Goal: Information Seeking & Learning: Learn about a topic

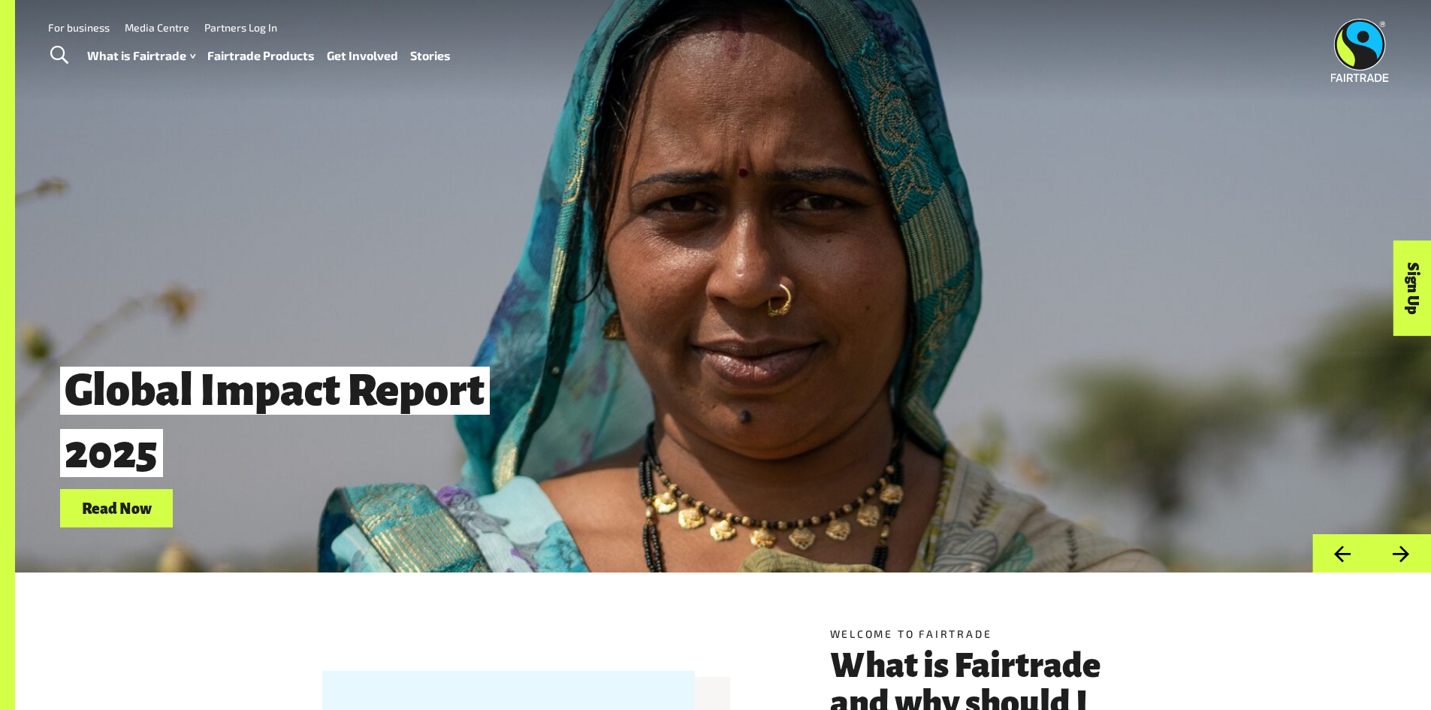
click at [159, 518] on link "Read Now" at bounding box center [116, 508] width 113 height 38
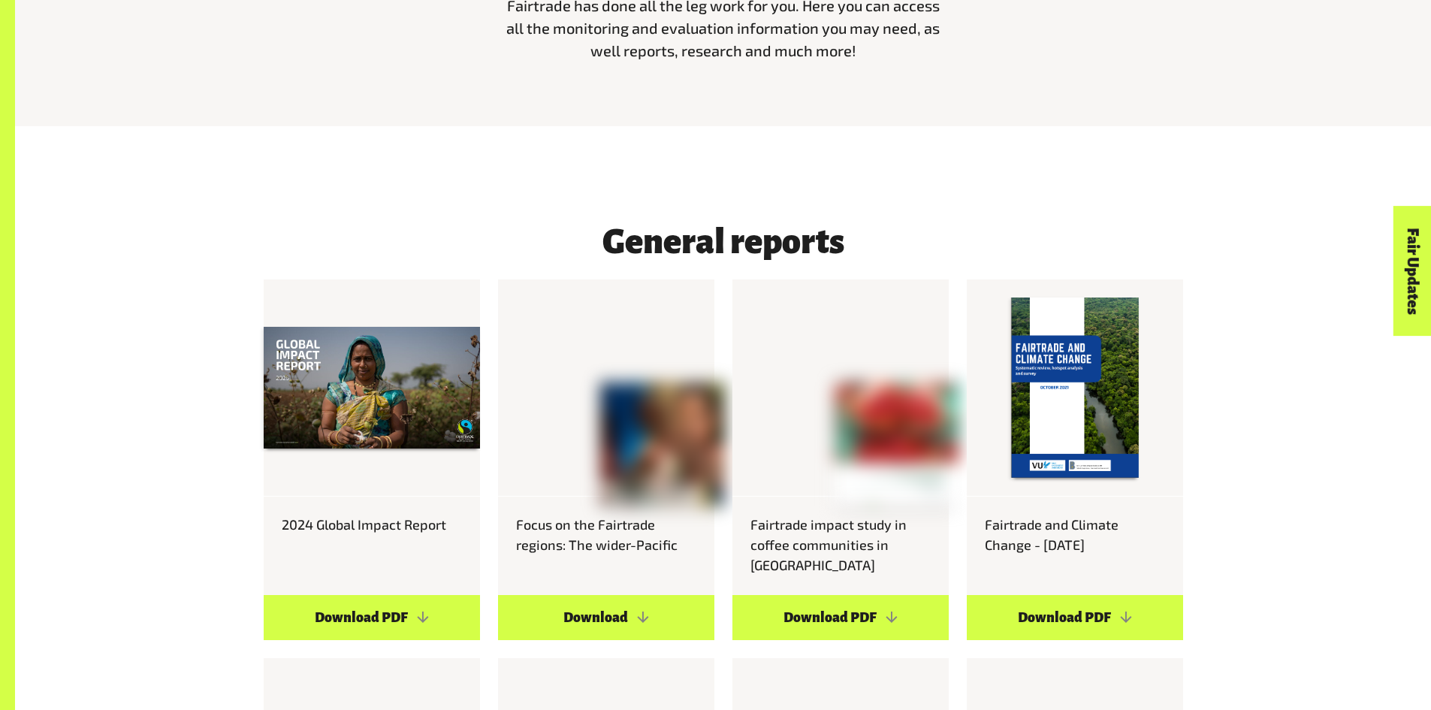
scroll to position [826, 0]
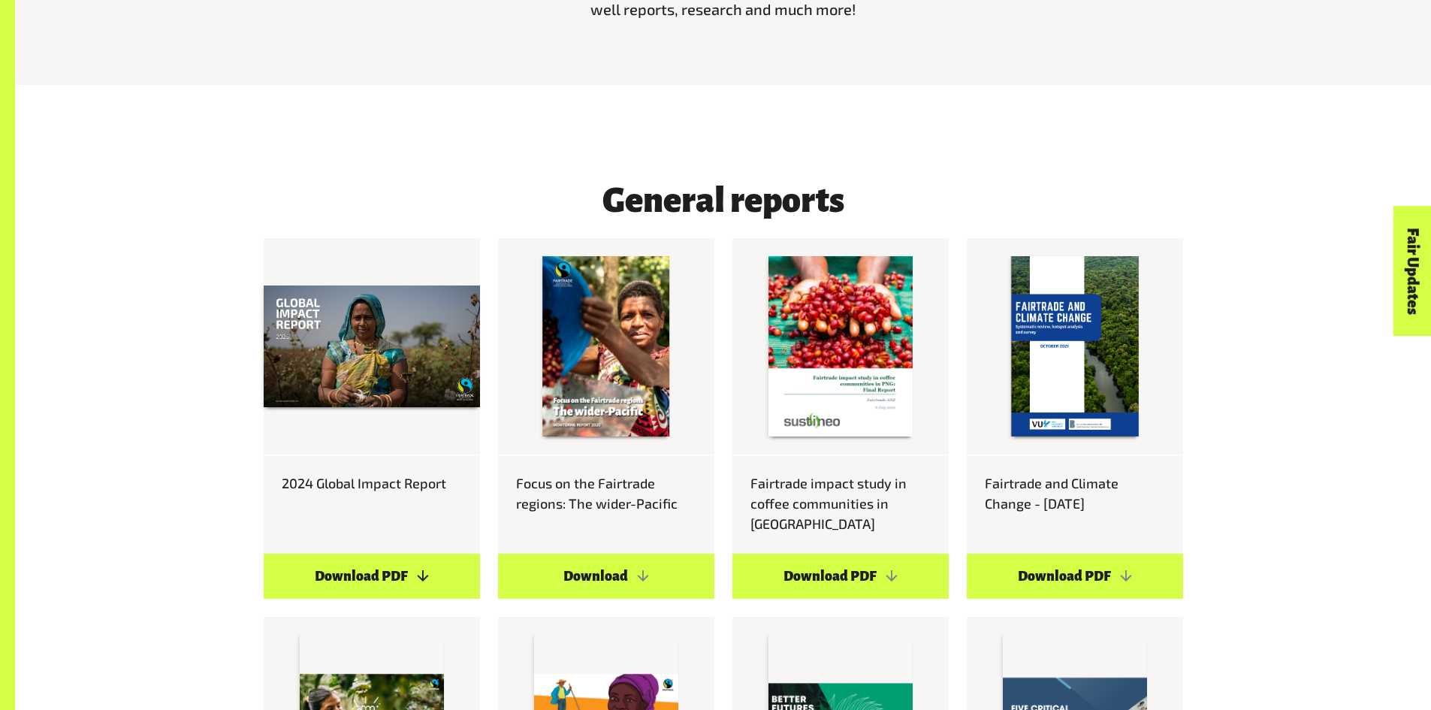
click at [420, 554] on link "Download PDF" at bounding box center [372, 576] width 216 height 45
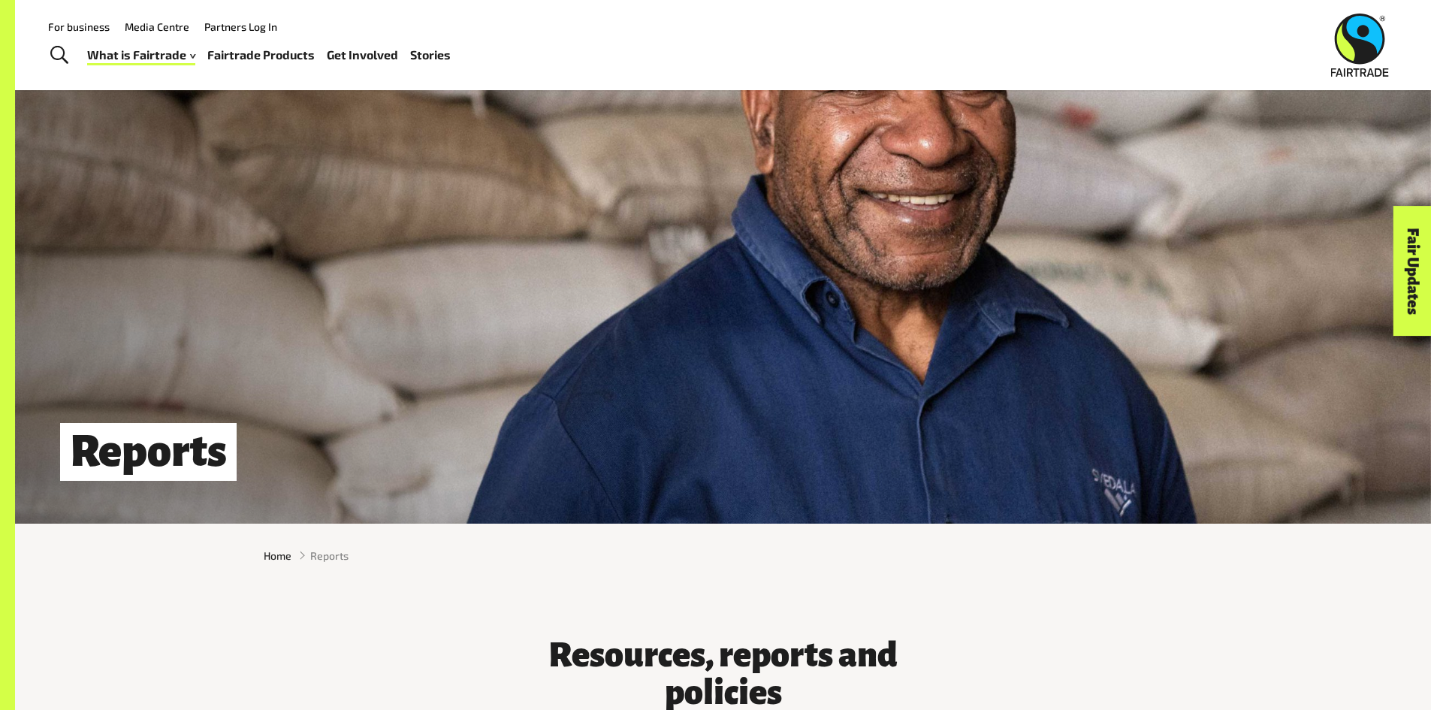
scroll to position [0, 0]
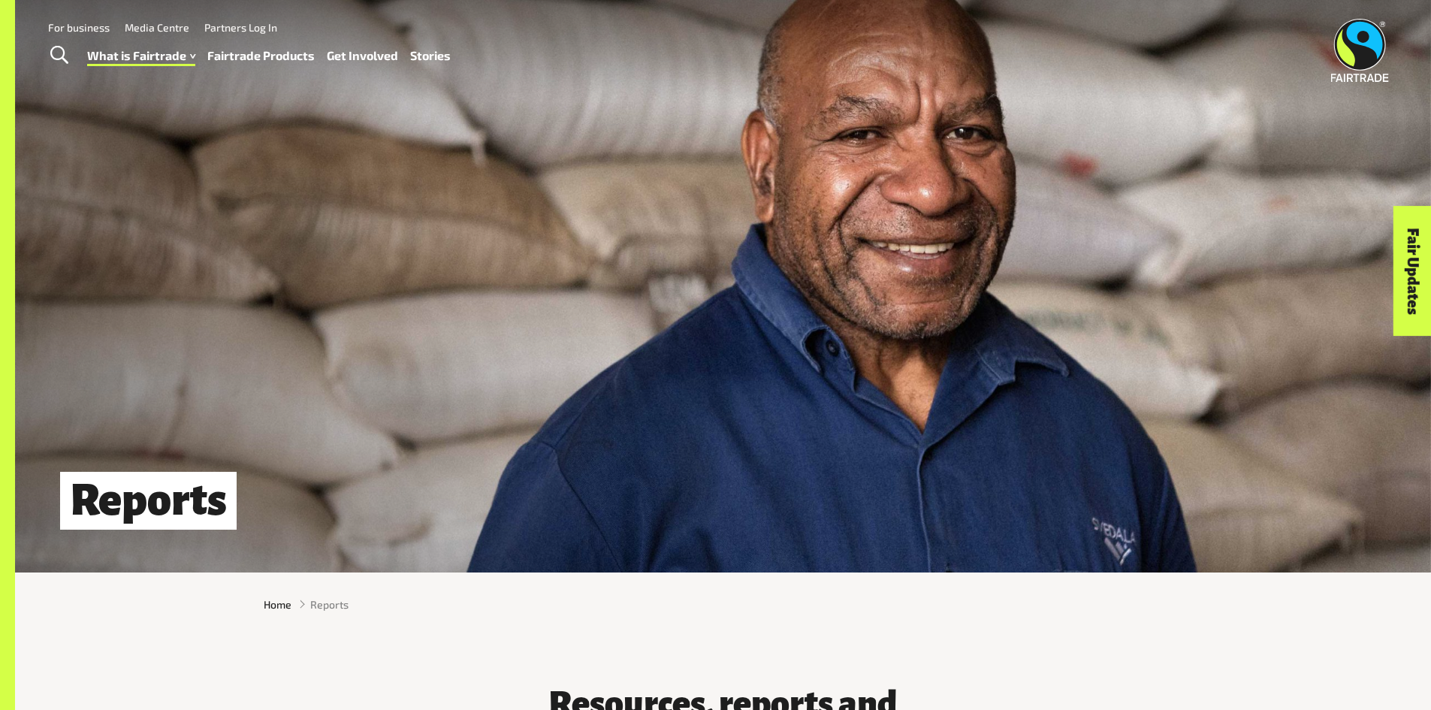
click at [266, 56] on link "Fairtrade Products" at bounding box center [260, 56] width 107 height 22
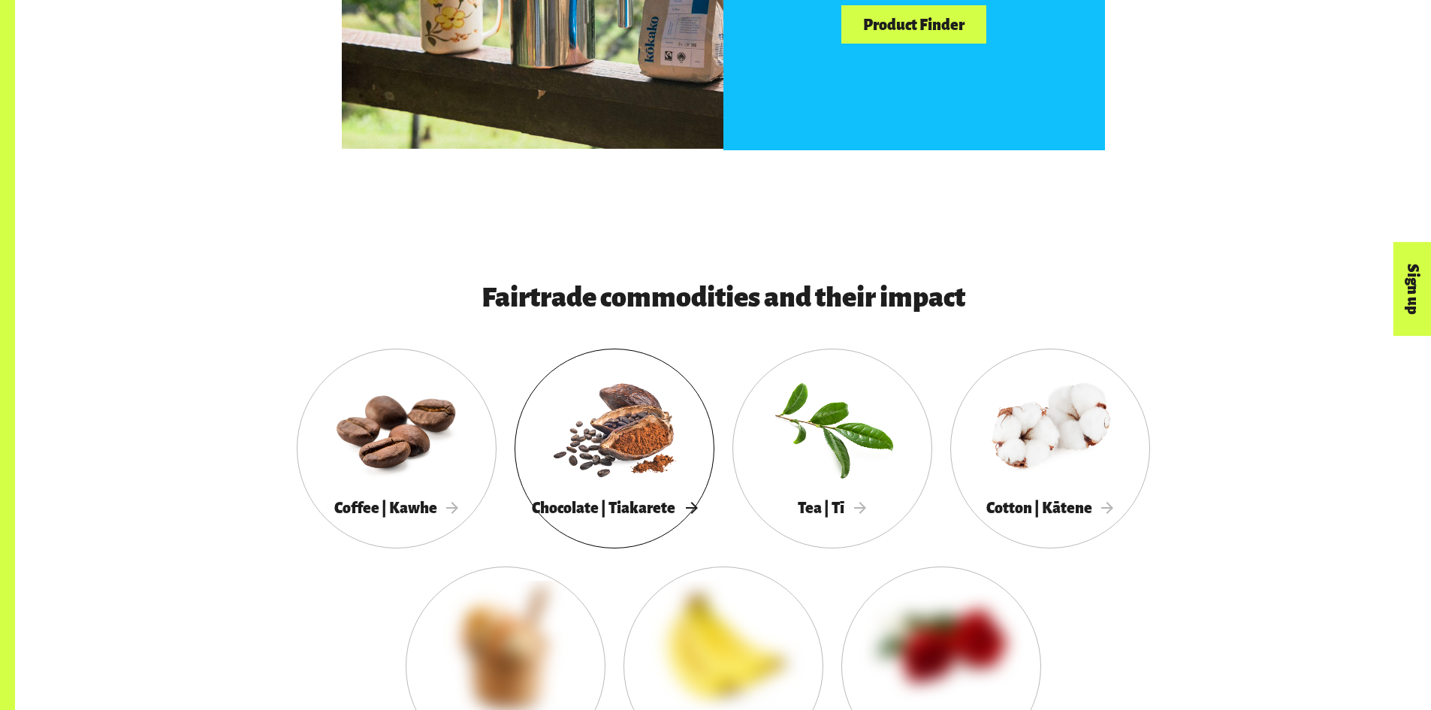
scroll to position [1352, 0]
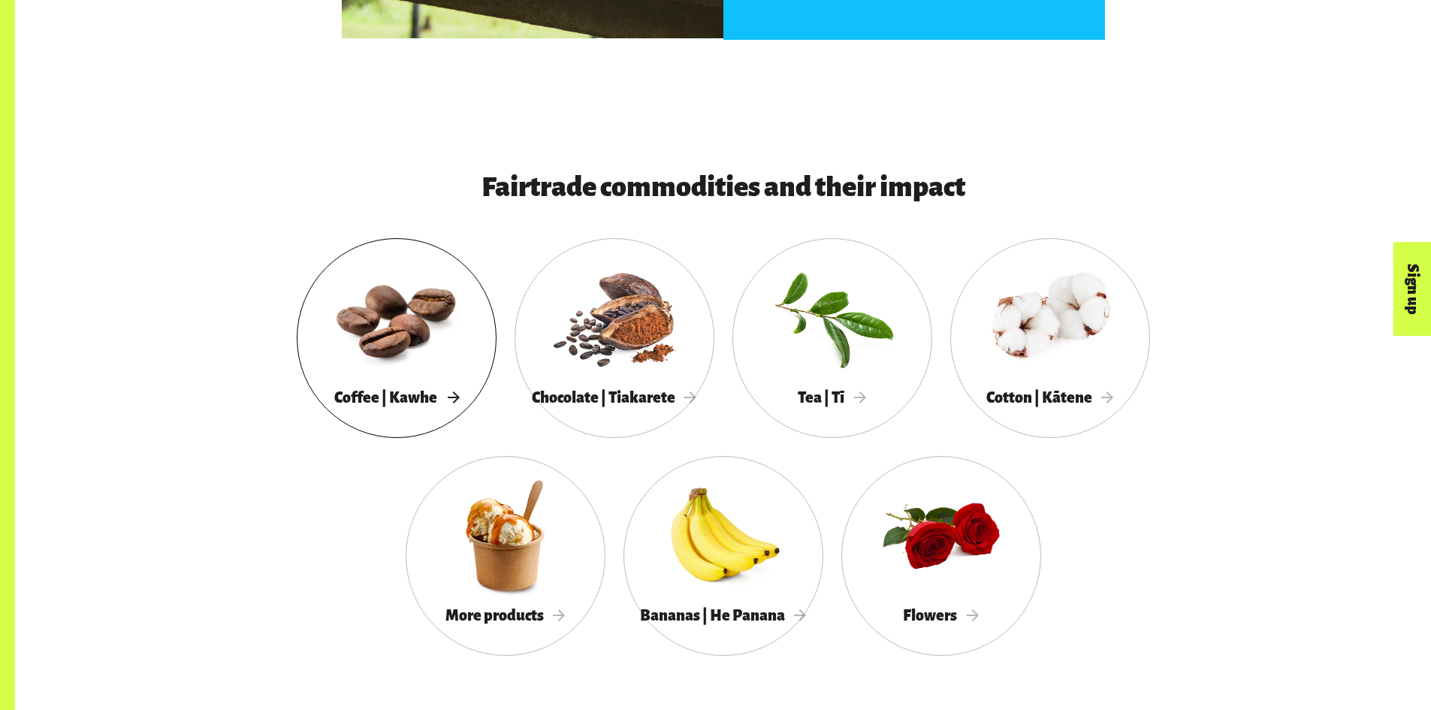
click at [447, 316] on div at bounding box center [397, 317] width 200 height 130
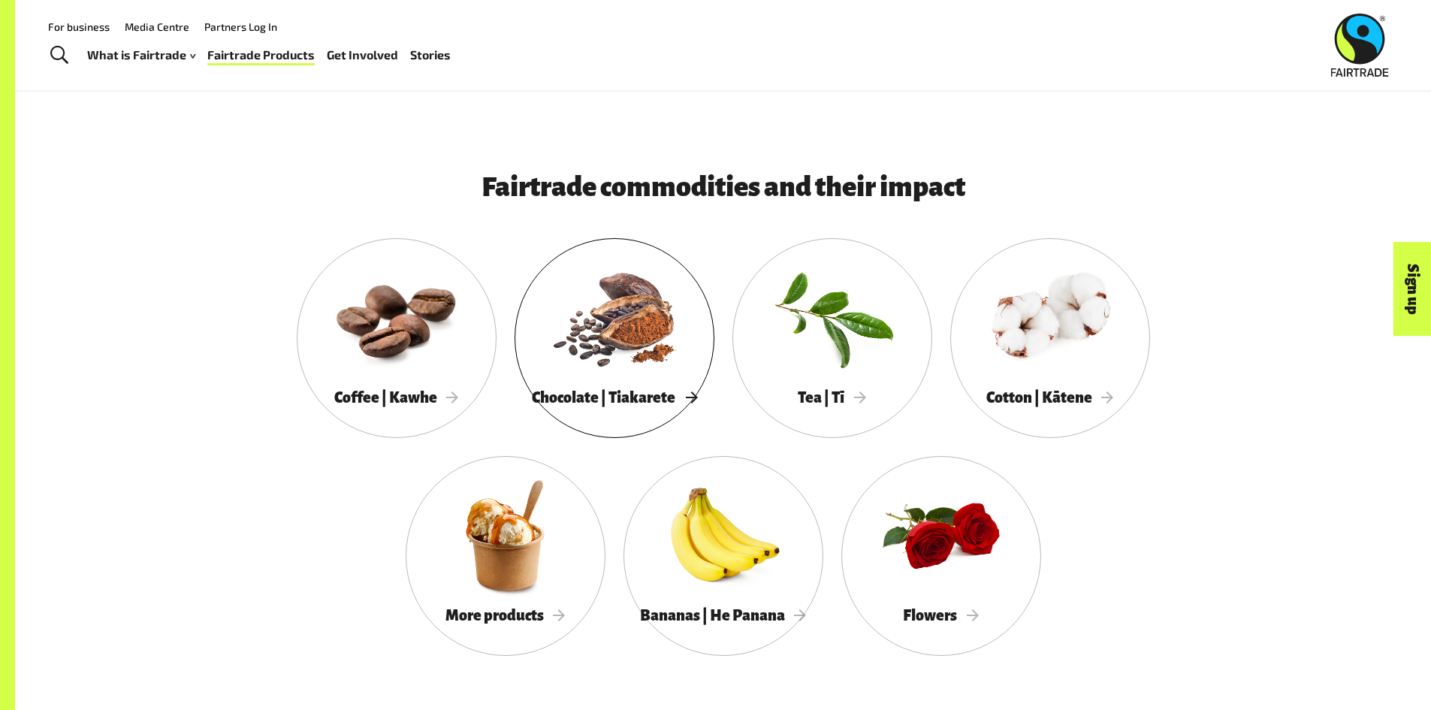
click at [589, 361] on div at bounding box center [615, 317] width 200 height 130
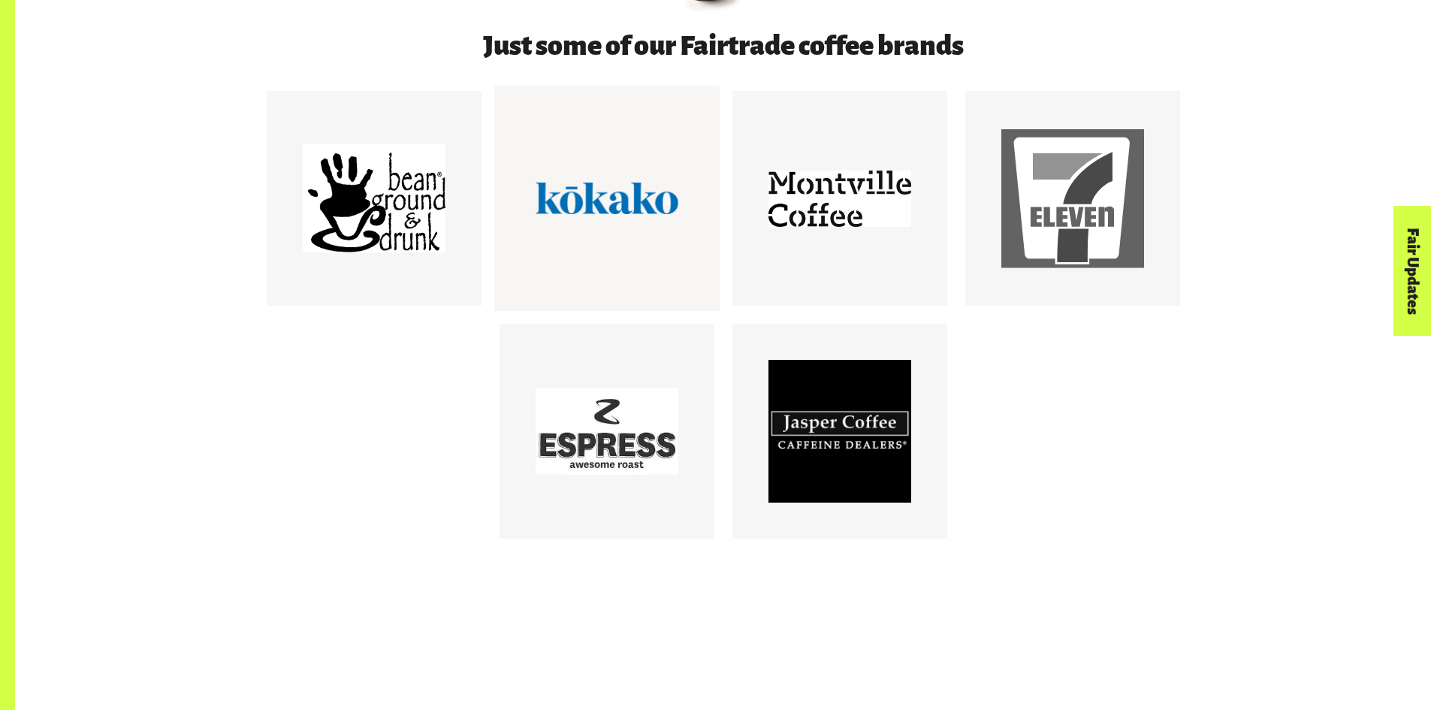
scroll to position [977, 0]
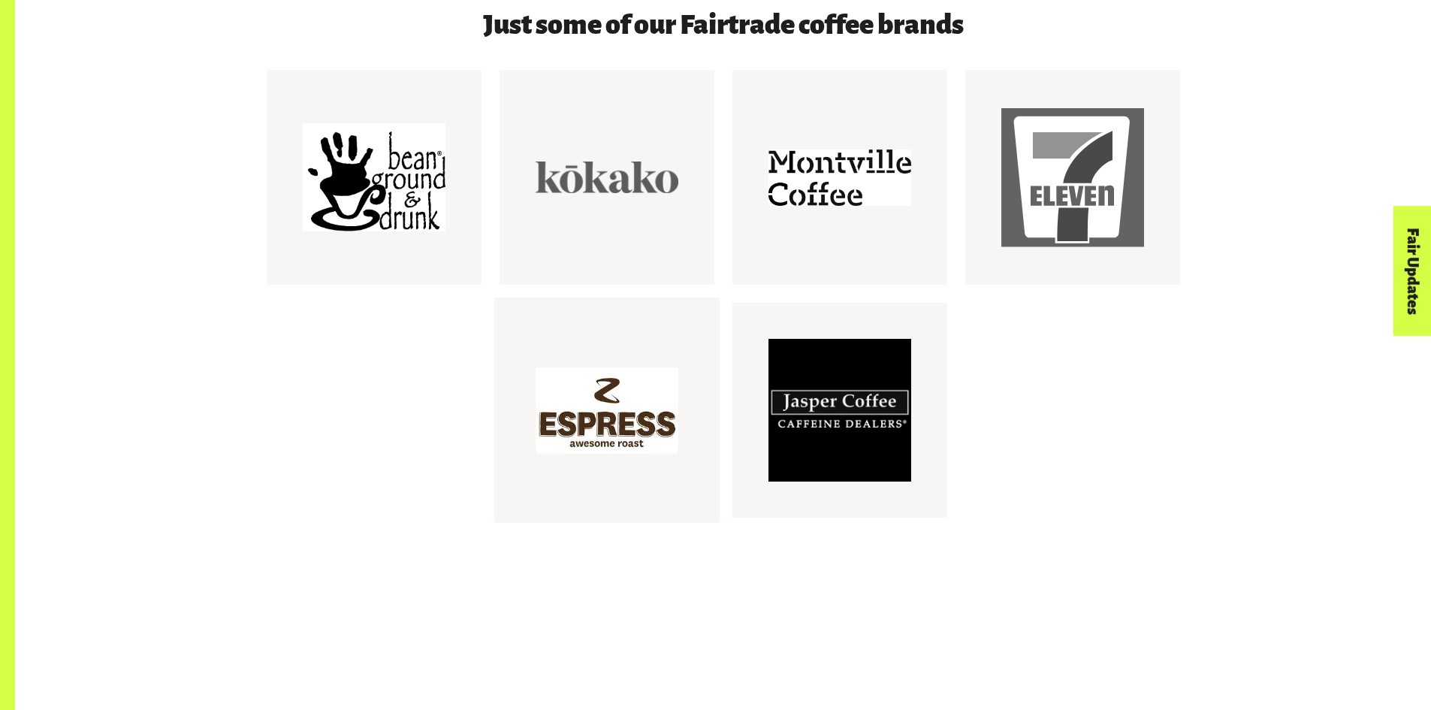
click at [593, 422] on div at bounding box center [607, 410] width 143 height 143
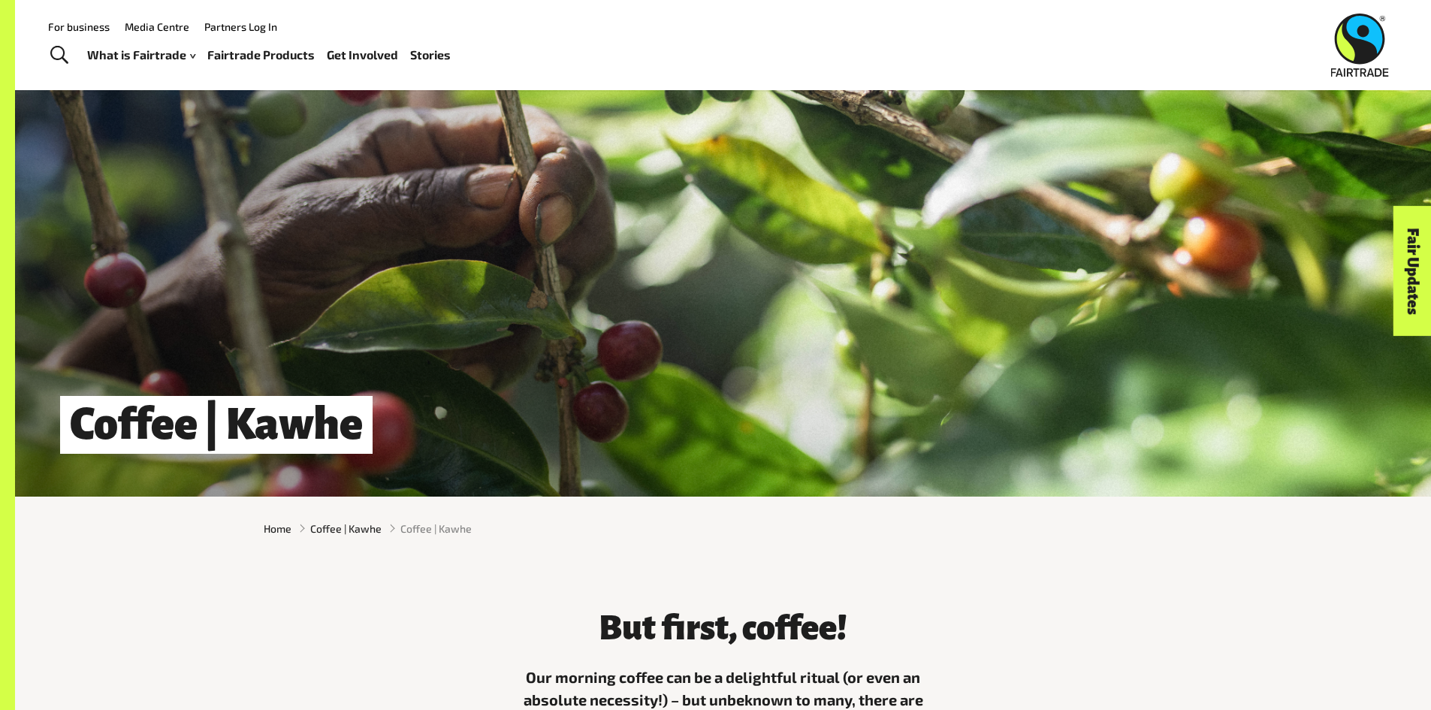
scroll to position [75, 0]
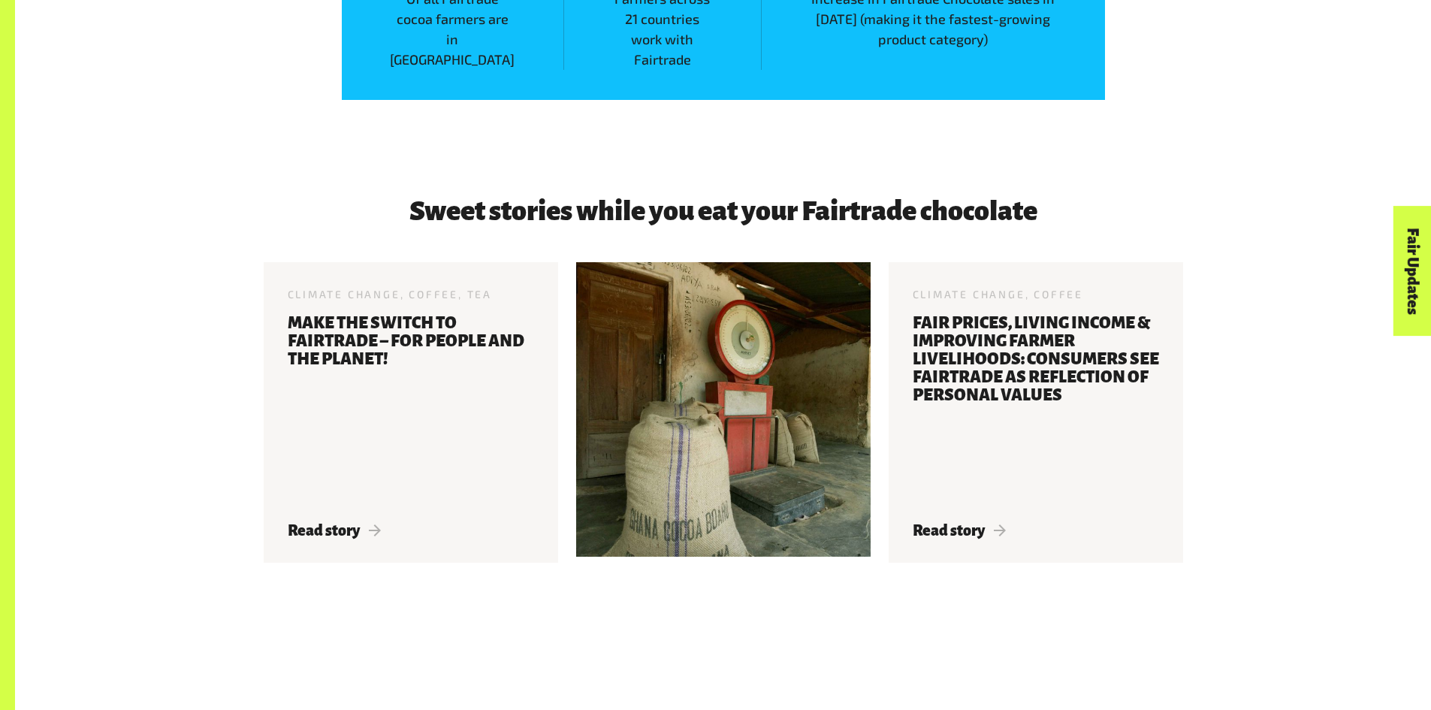
scroll to position [2329, 0]
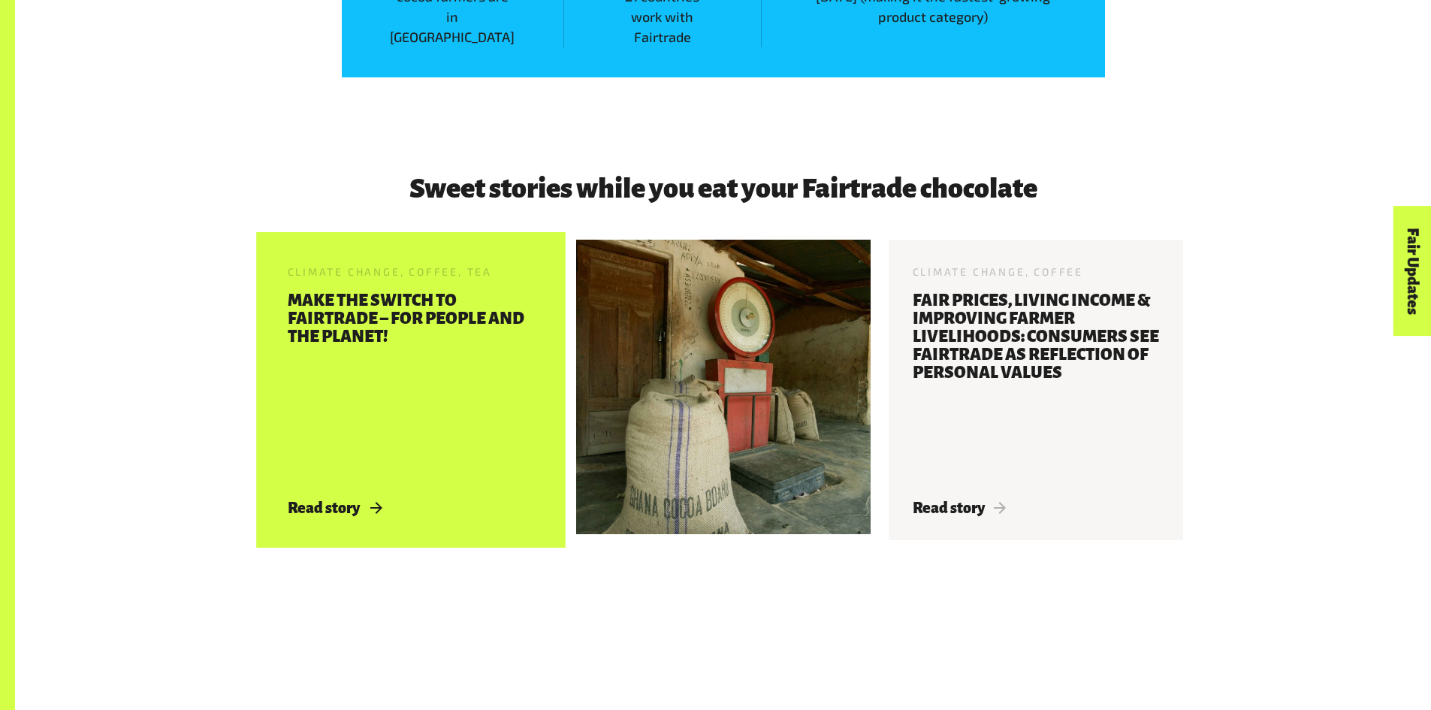
click at [389, 349] on h3 "Make the Switch to Fairtrade – for people and the planet!" at bounding box center [411, 387] width 246 height 190
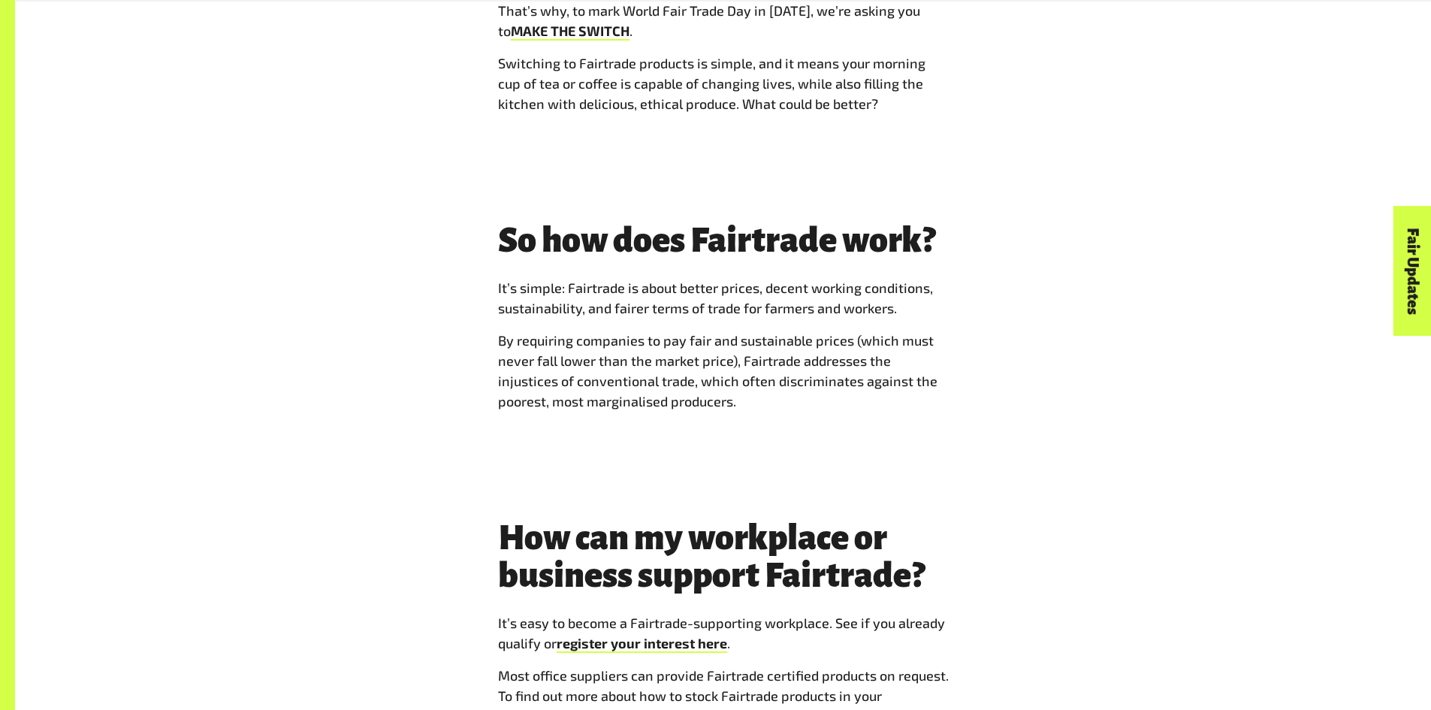
scroll to position [1578, 0]
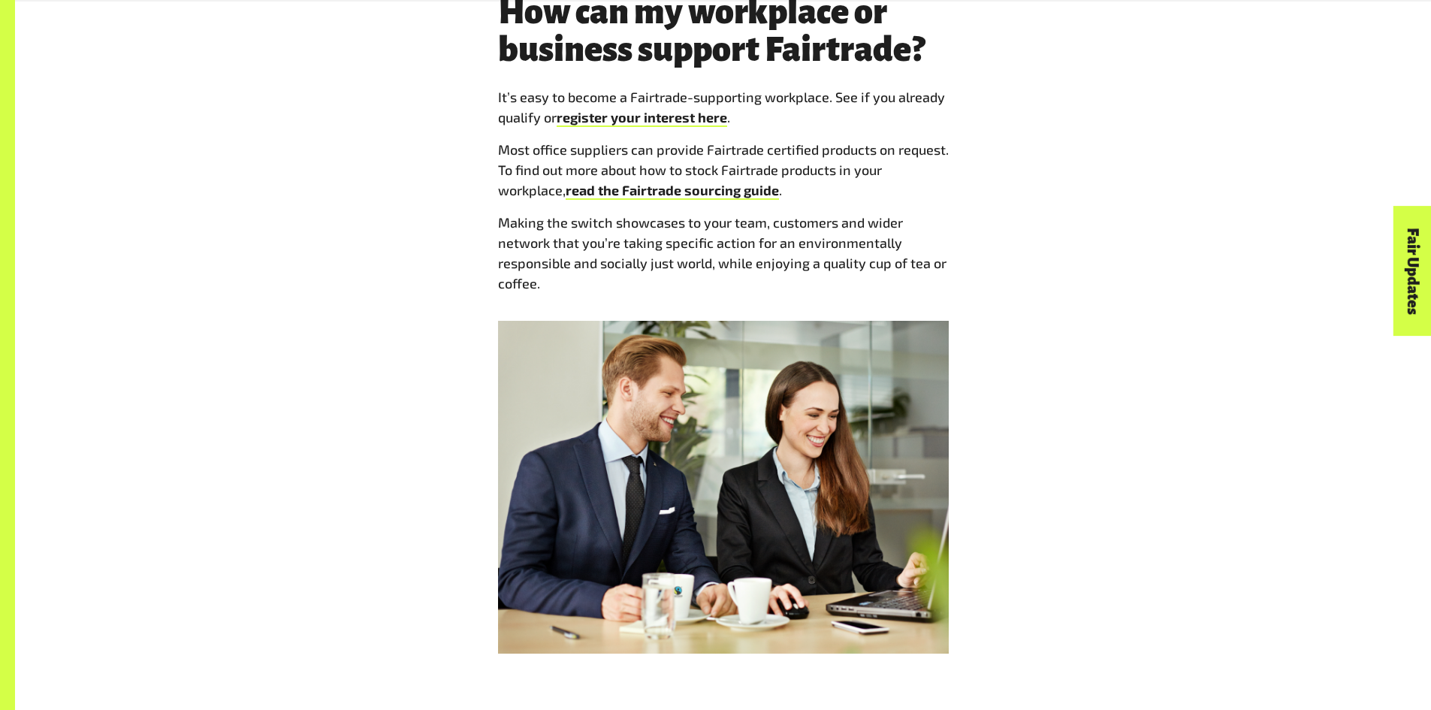
drag, startPoint x: 399, startPoint y: 346, endPoint x: 313, endPoint y: 212, distance: 159.8
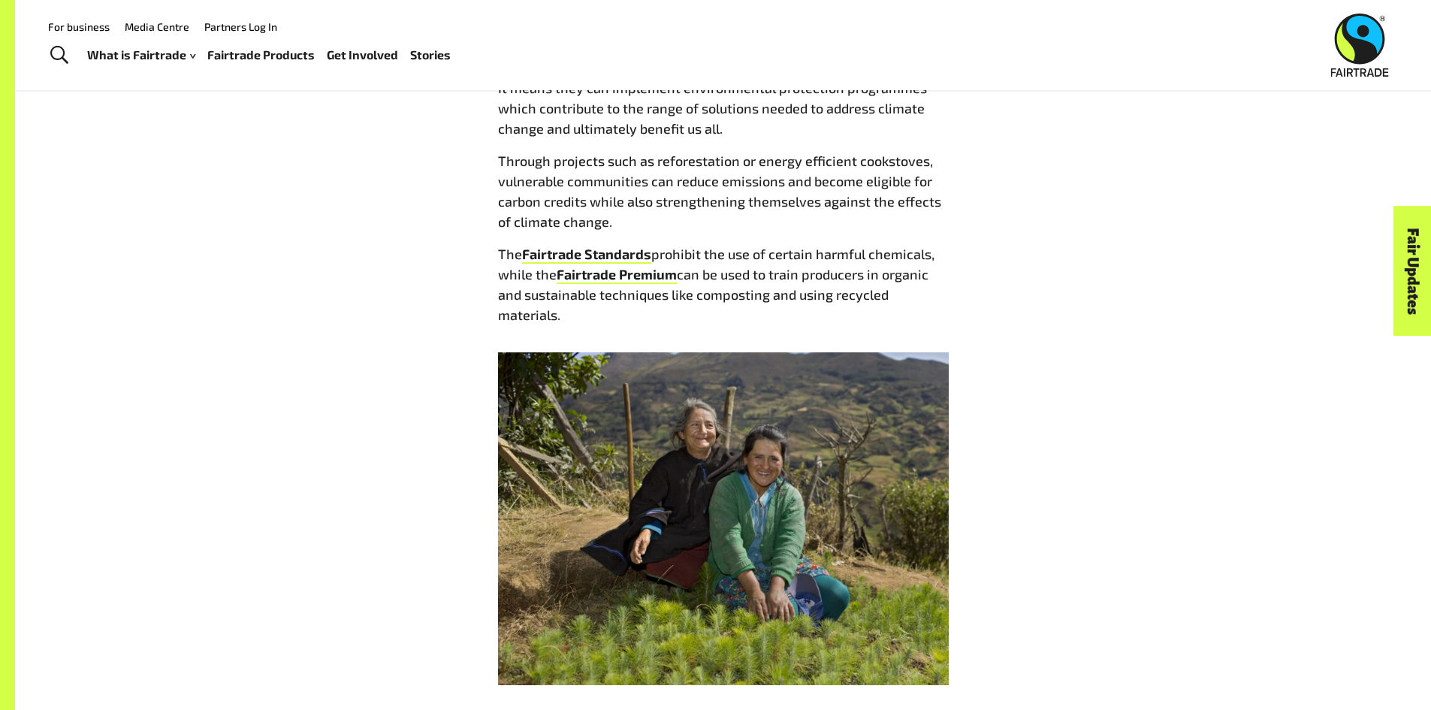
scroll to position [4282, 0]
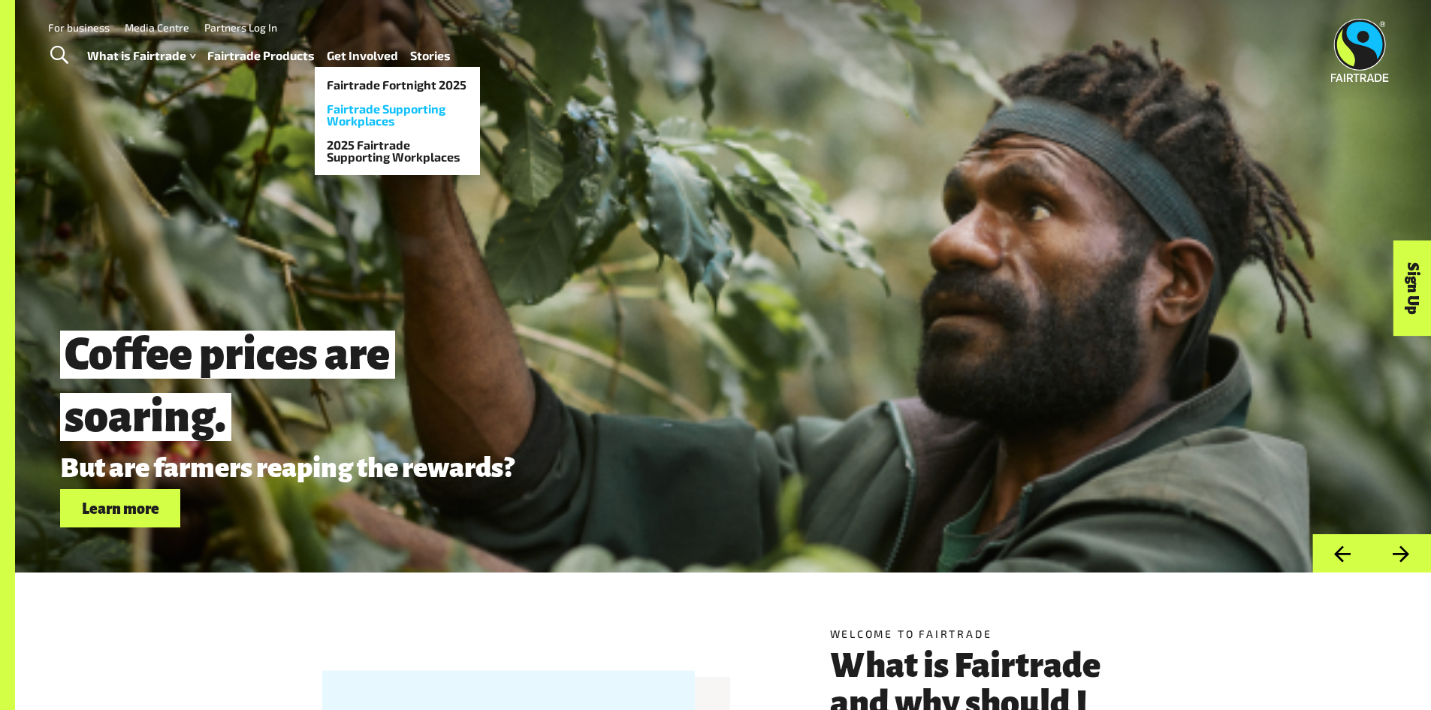
click at [355, 111] on link "Fairtrade Supporting Workplaces" at bounding box center [397, 115] width 165 height 36
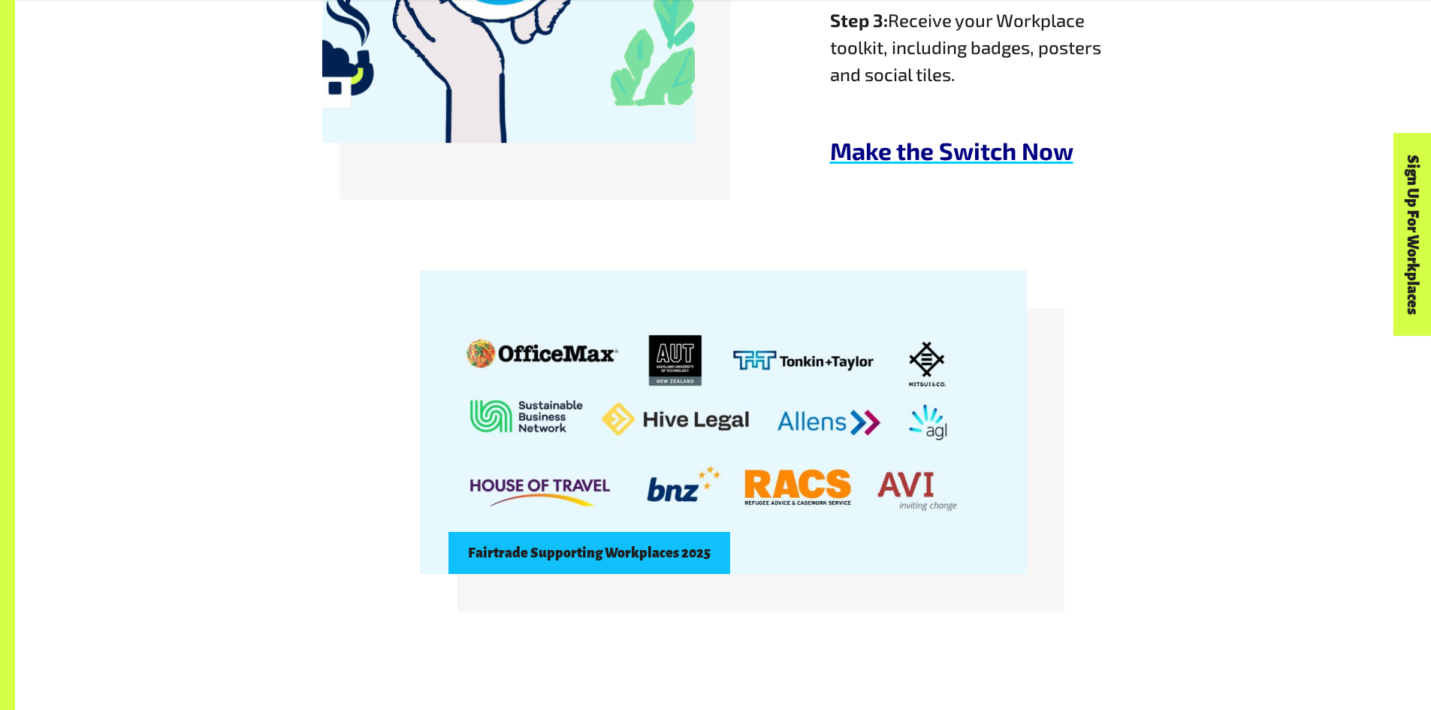
scroll to position [1352, 0]
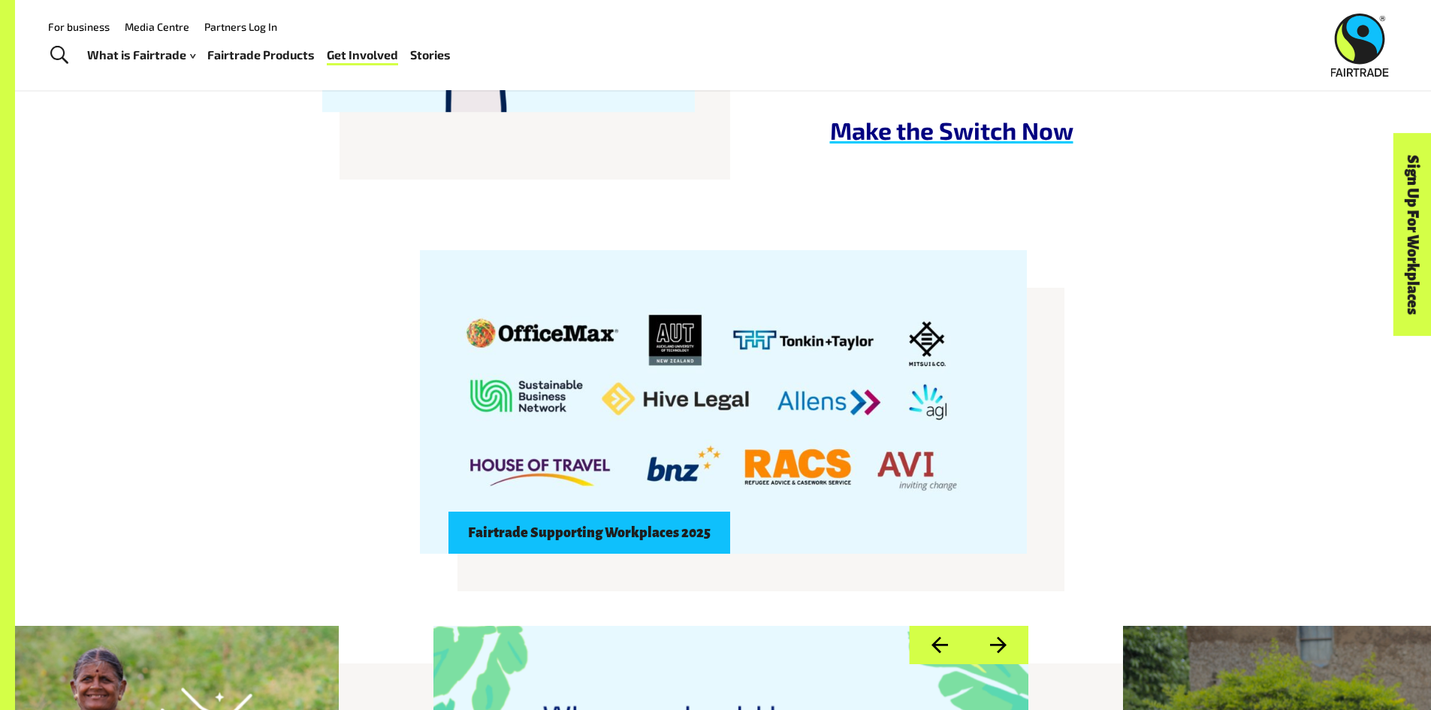
click at [571, 553] on div "Fairtrade Supporting Workplaces 2025" at bounding box center [590, 533] width 282 height 42
click at [612, 537] on div "Fairtrade Supporting Workplaces 2025" at bounding box center [590, 533] width 282 height 42
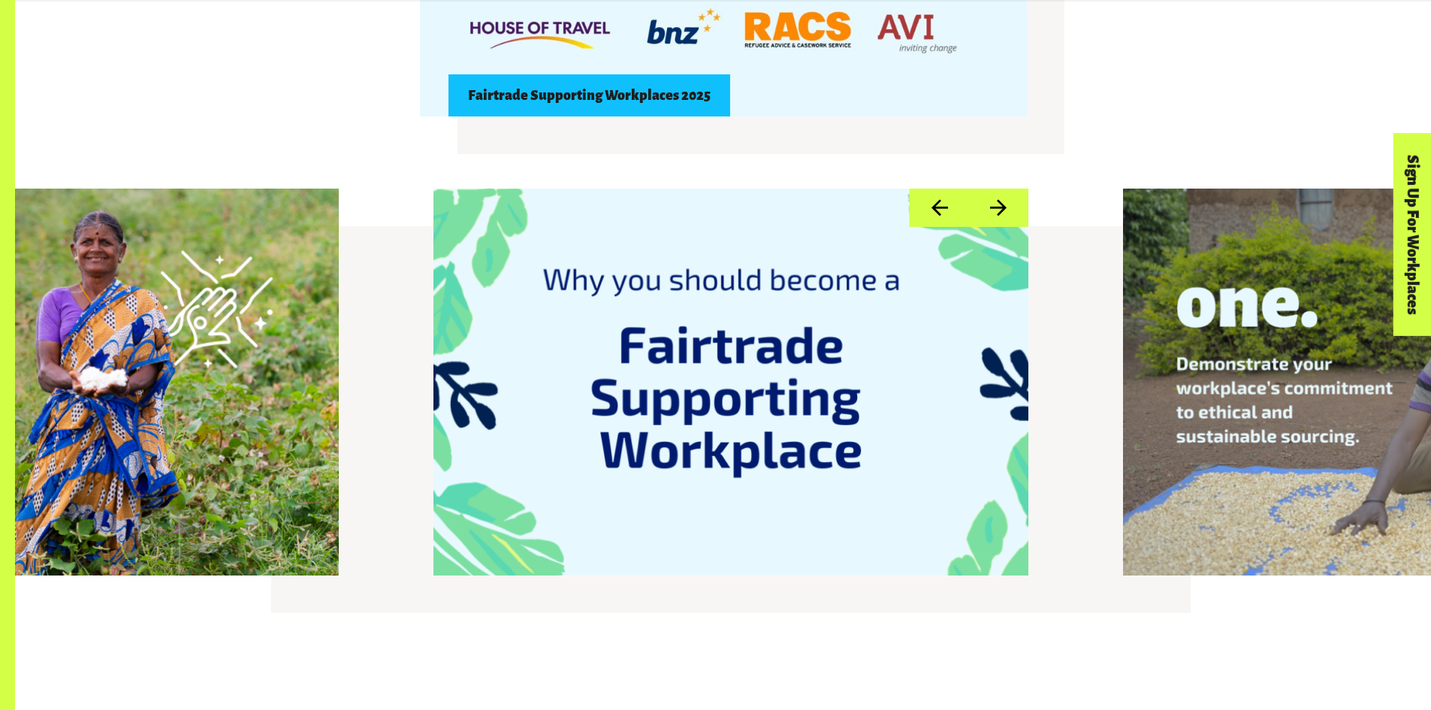
scroll to position [1803, 0]
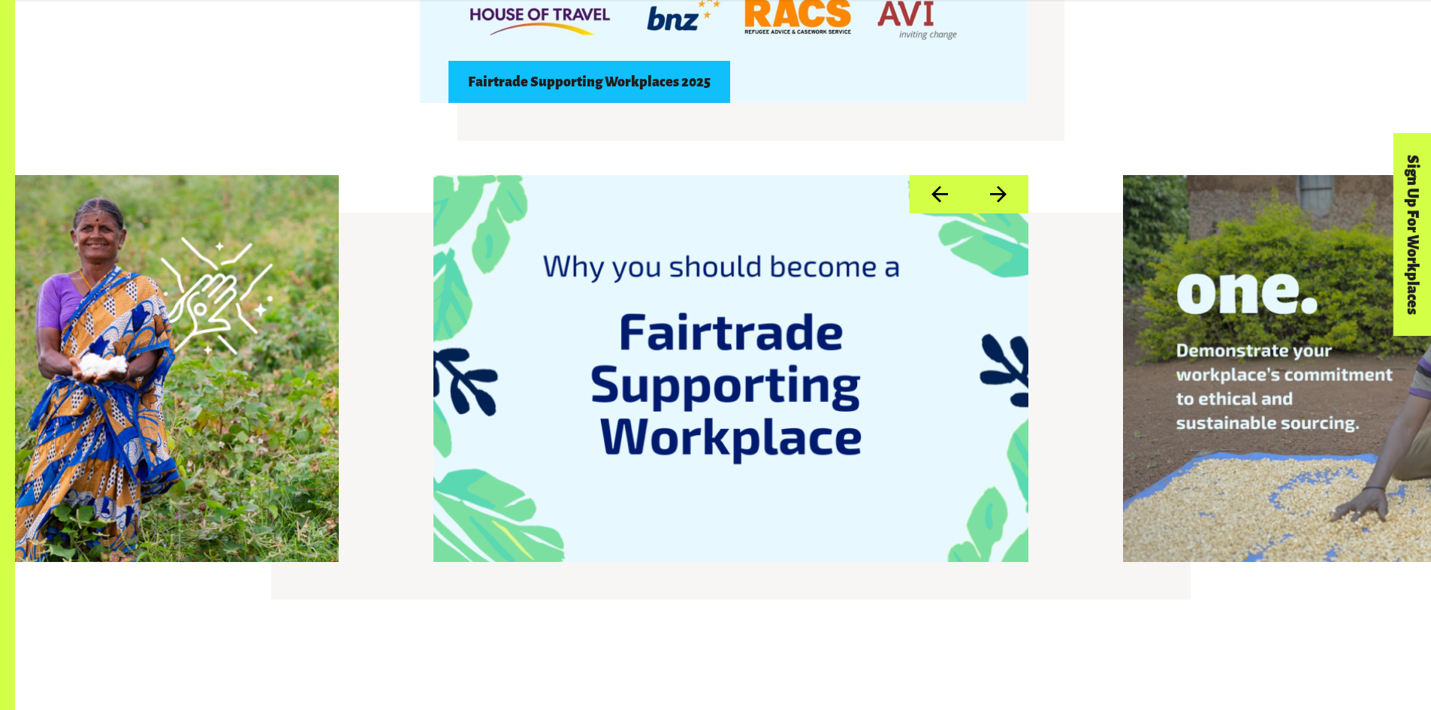
click at [1011, 197] on button "Next" at bounding box center [997, 194] width 59 height 38
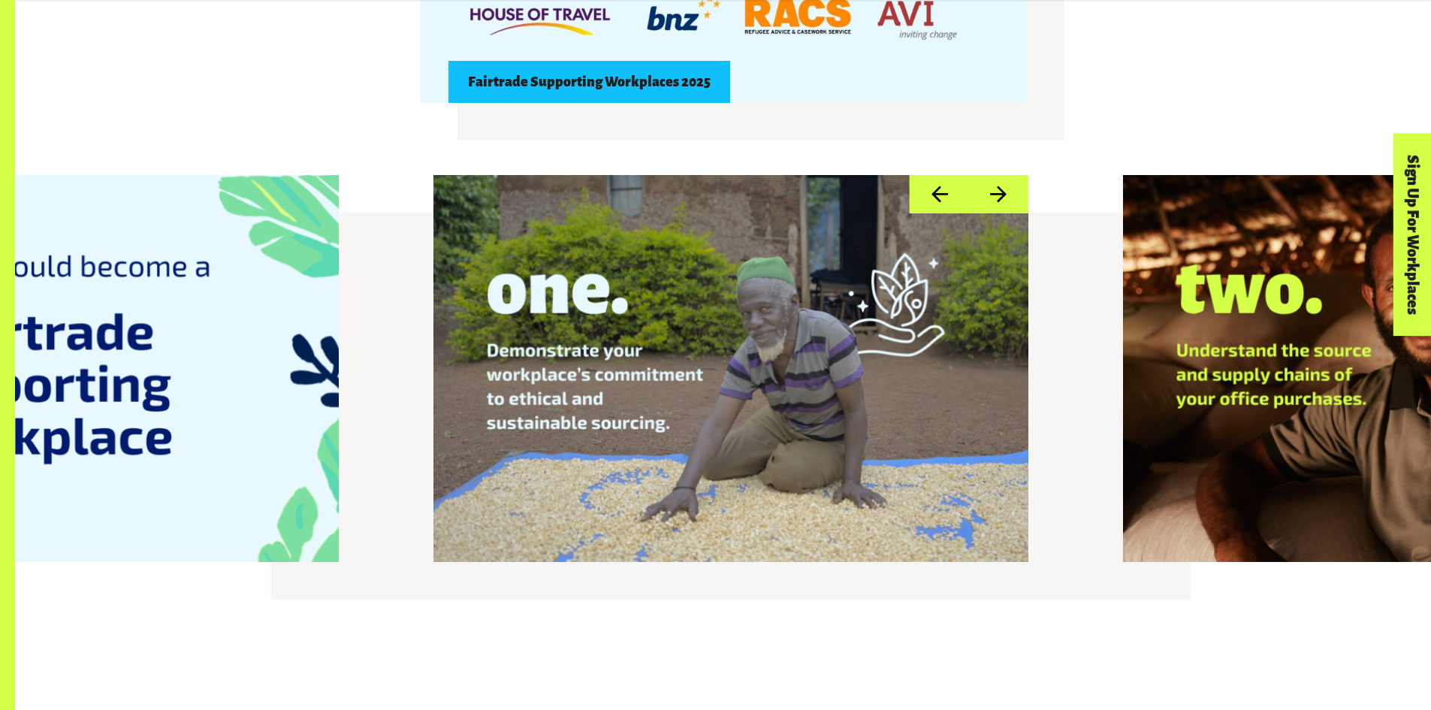
click at [1011, 197] on button "Next" at bounding box center [997, 194] width 59 height 38
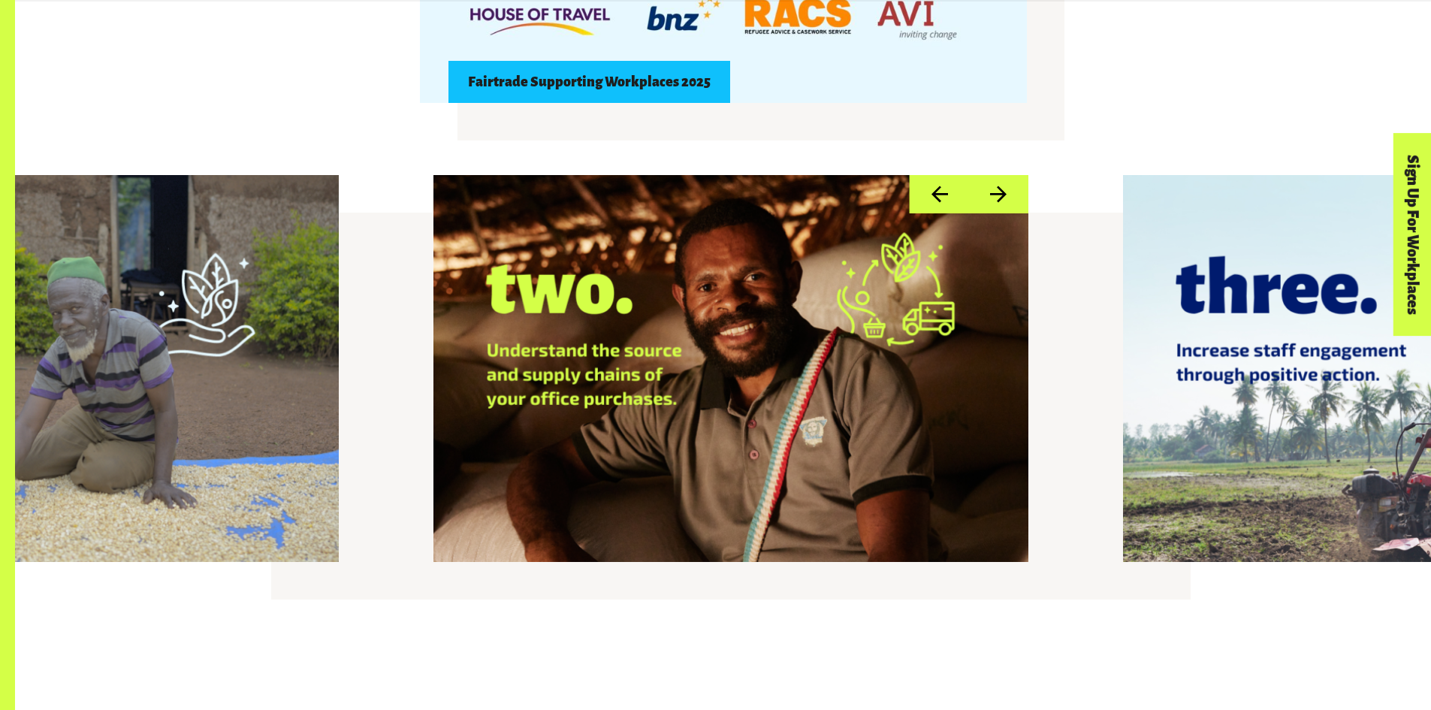
click at [1011, 197] on button "Next" at bounding box center [997, 194] width 59 height 38
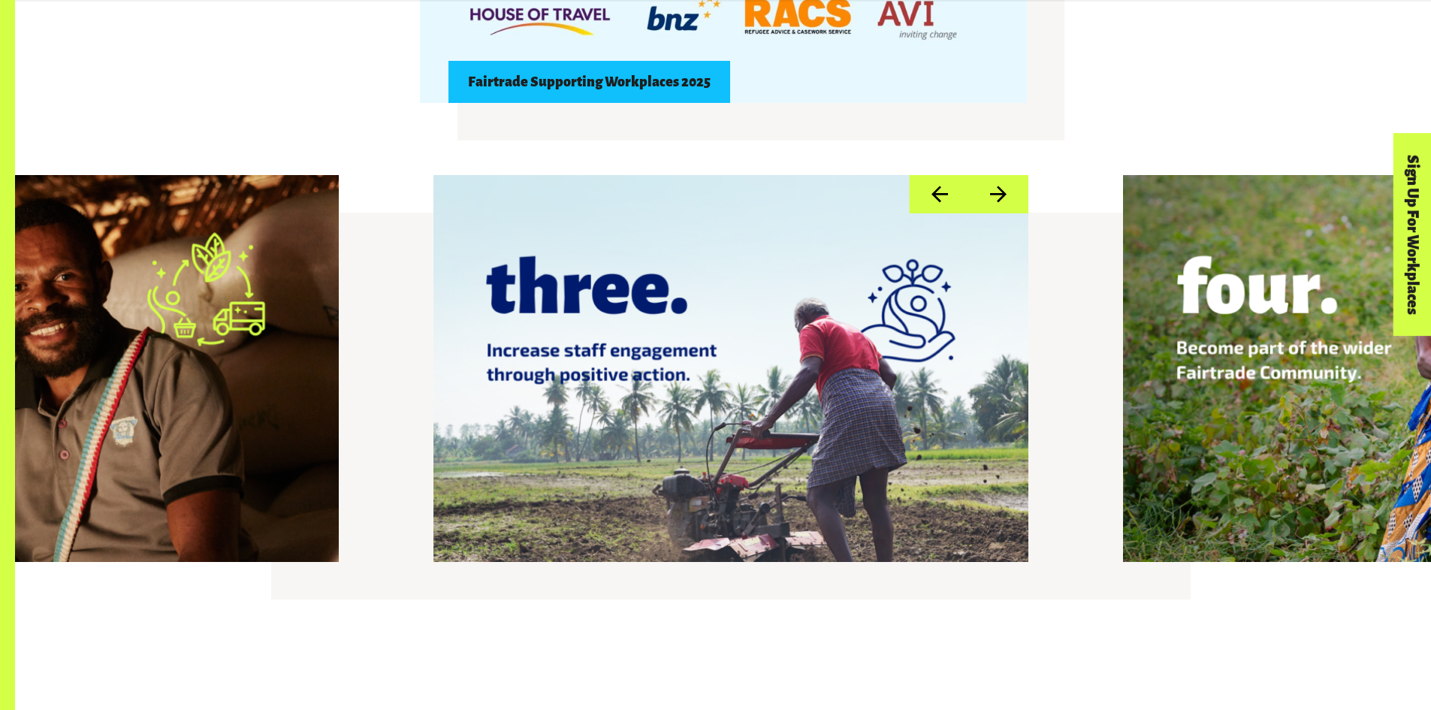
click at [1011, 197] on button "Next" at bounding box center [997, 194] width 59 height 38
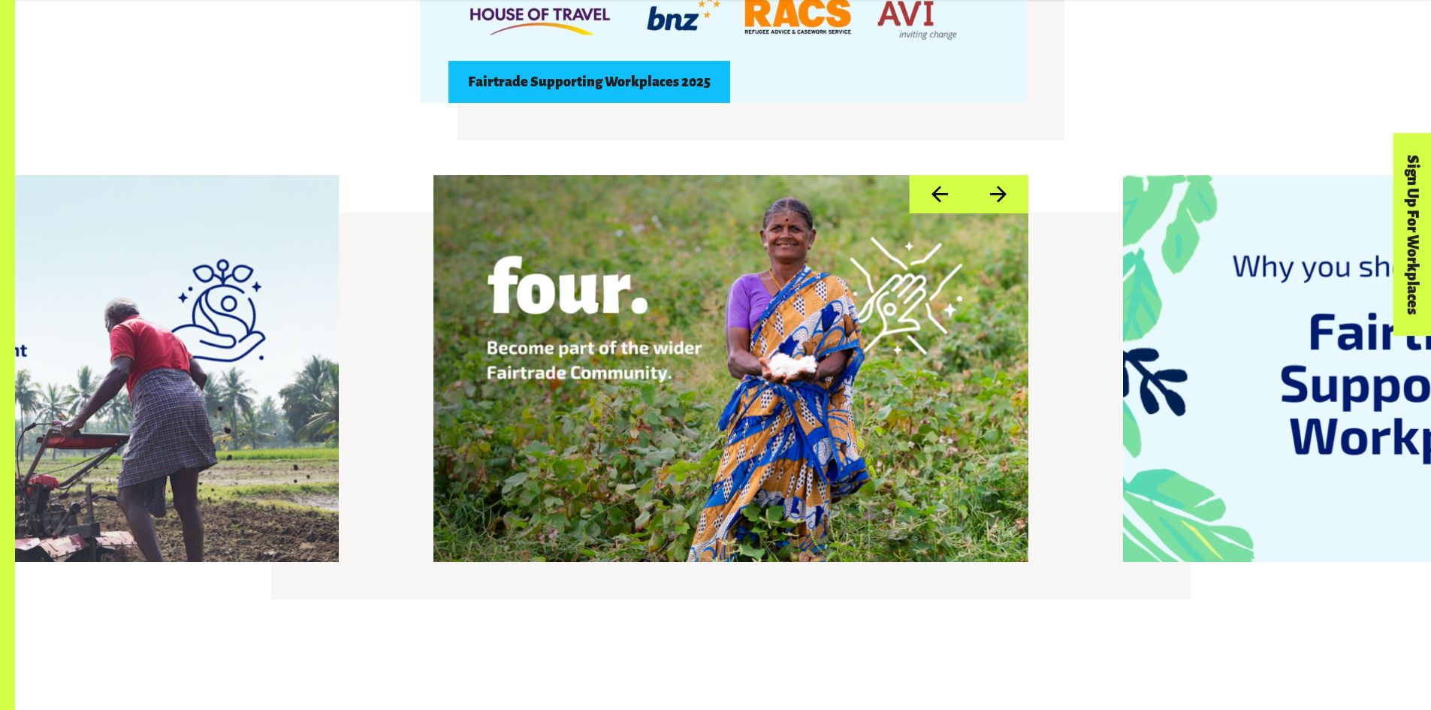
click at [1011, 197] on button "Next" at bounding box center [997, 194] width 59 height 38
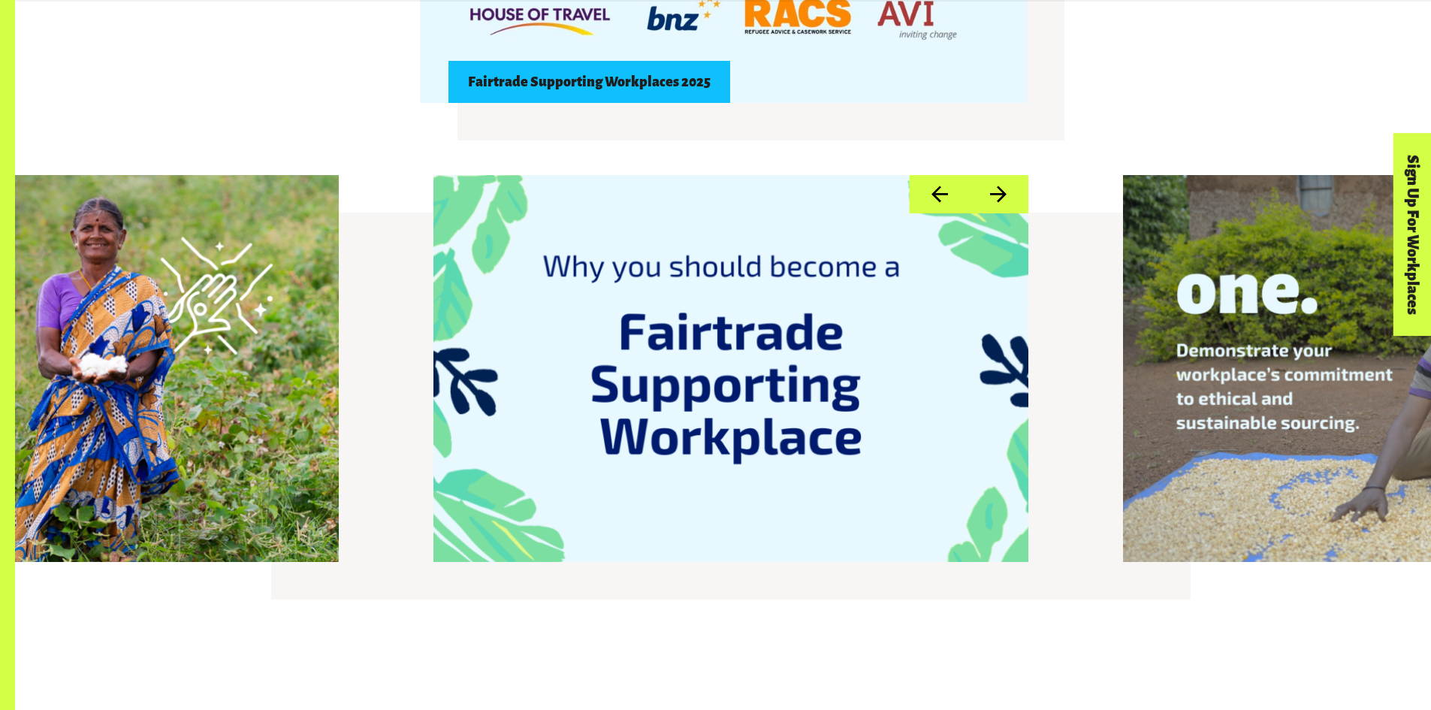
click at [1011, 197] on button "Next" at bounding box center [997, 194] width 59 height 38
